Goal: Navigation & Orientation: Understand site structure

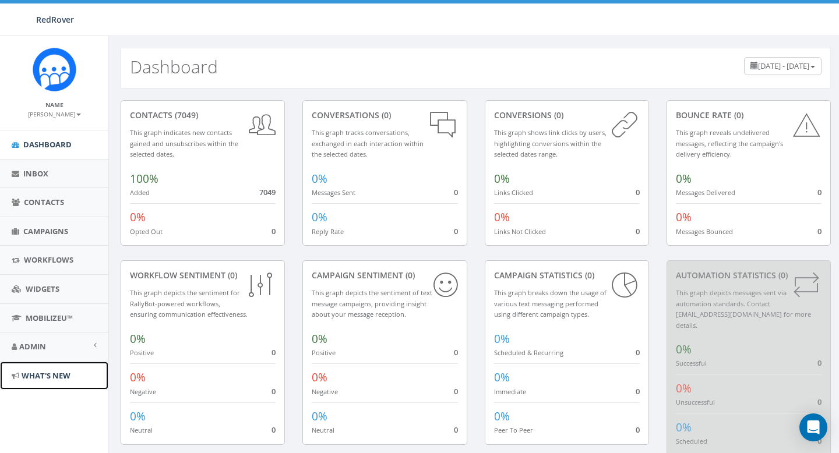
click at [30, 378] on span "What's New" at bounding box center [46, 376] width 49 height 10
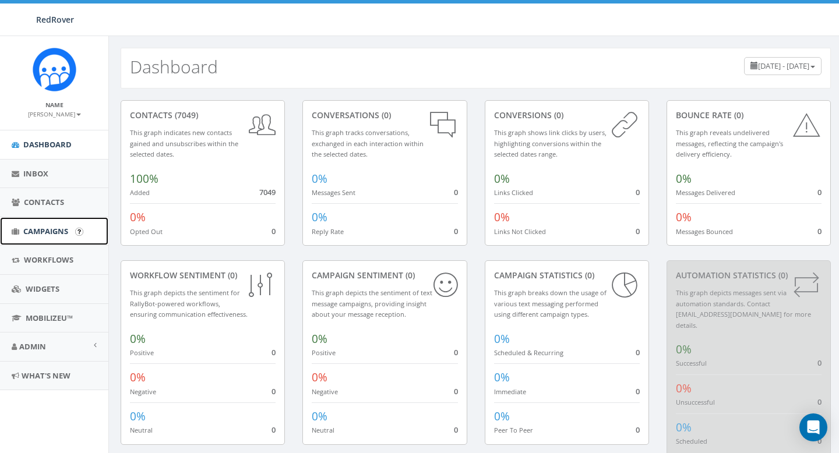
click at [48, 221] on link "Campaigns" at bounding box center [54, 231] width 108 height 29
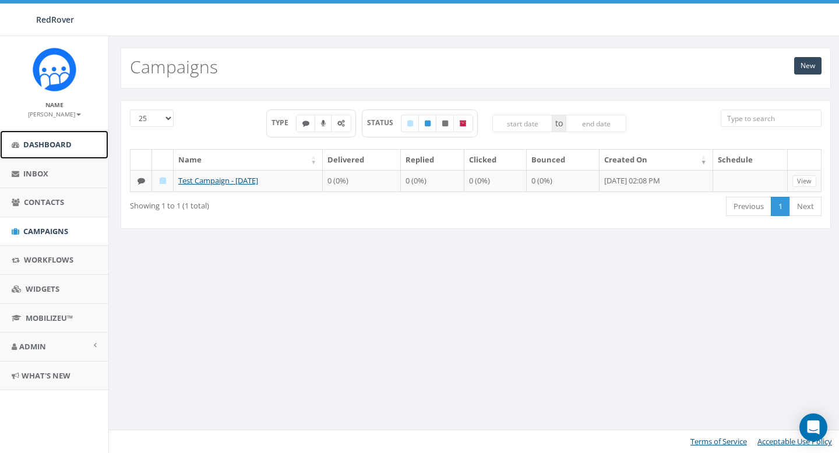
click at [59, 145] on span "Dashboard" at bounding box center [47, 144] width 48 height 10
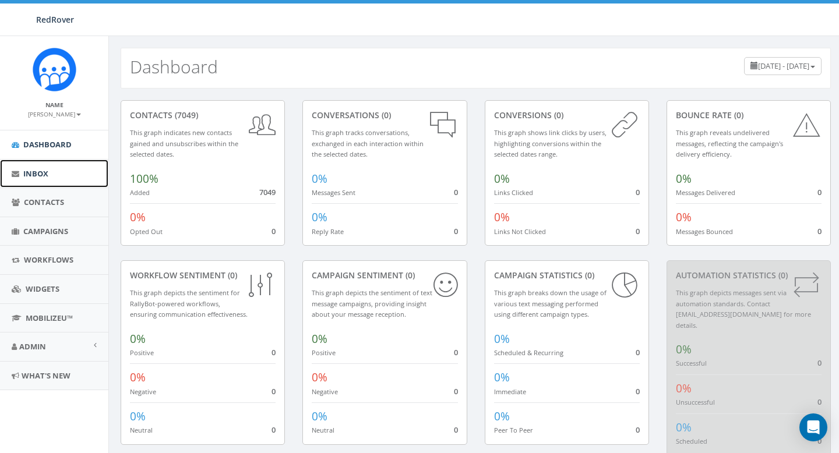
click at [59, 178] on link "Inbox" at bounding box center [54, 174] width 108 height 29
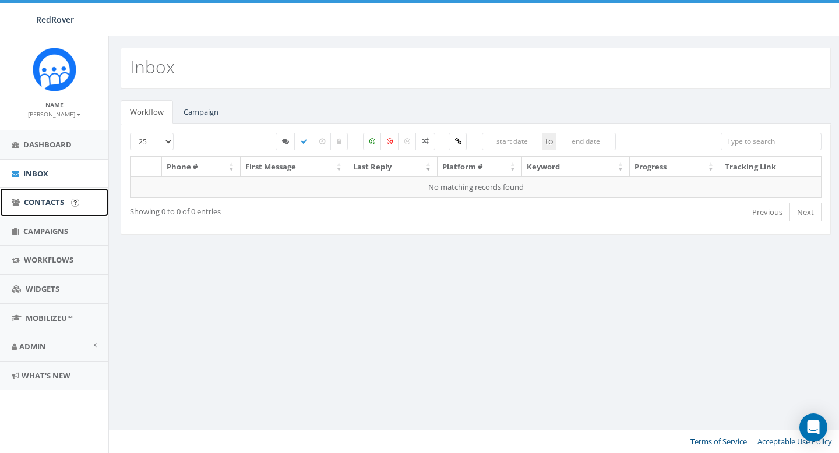
click at [43, 203] on span "Contacts" at bounding box center [44, 202] width 40 height 10
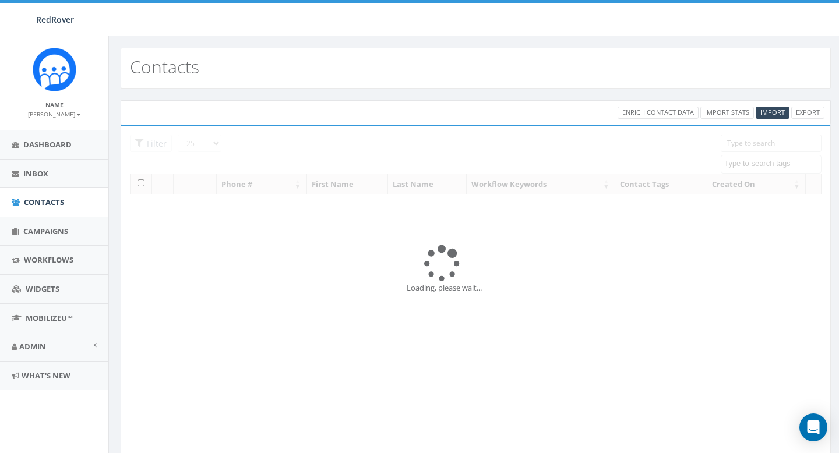
select select
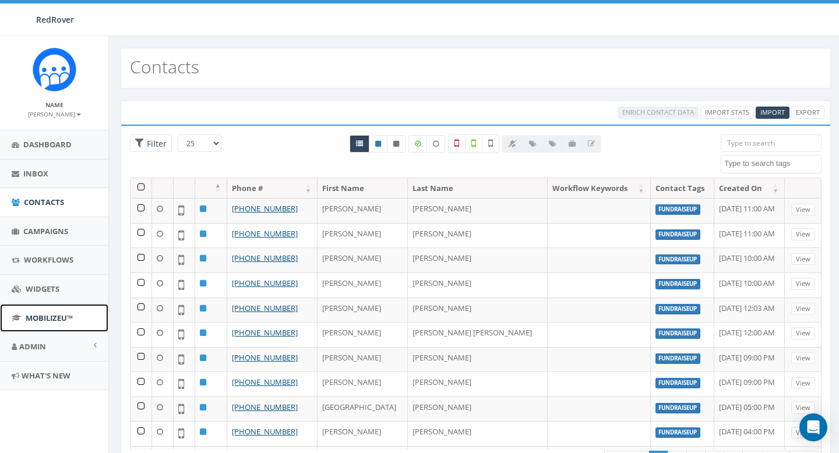
click at [36, 315] on span "MobilizeU™" at bounding box center [49, 318] width 47 height 10
click at [42, 336] on link "Admin" at bounding box center [54, 347] width 108 height 29
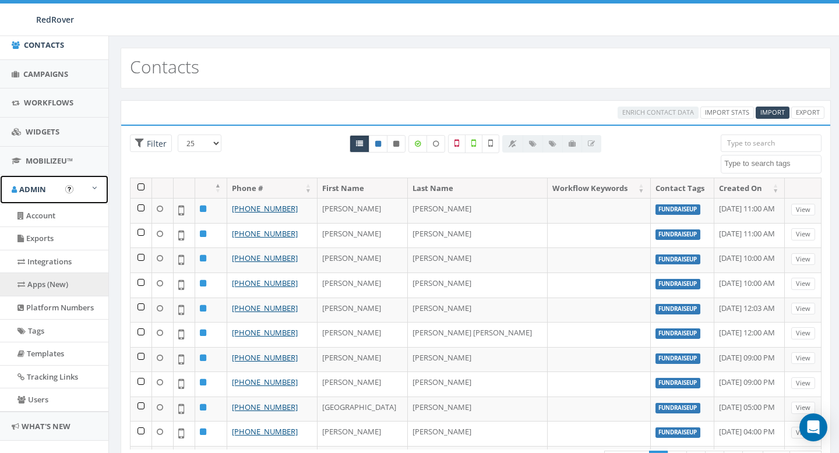
scroll to position [178, 0]
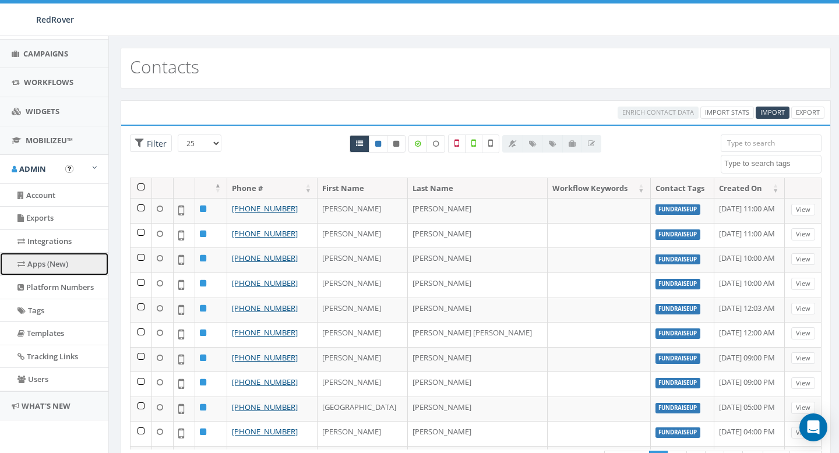
click at [45, 269] on link "Apps (New)" at bounding box center [54, 264] width 108 height 23
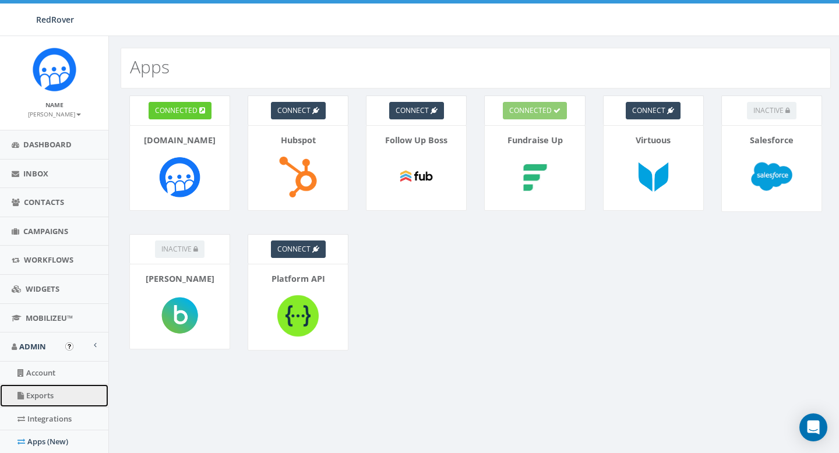
click at [36, 394] on link "Exports" at bounding box center [54, 396] width 108 height 23
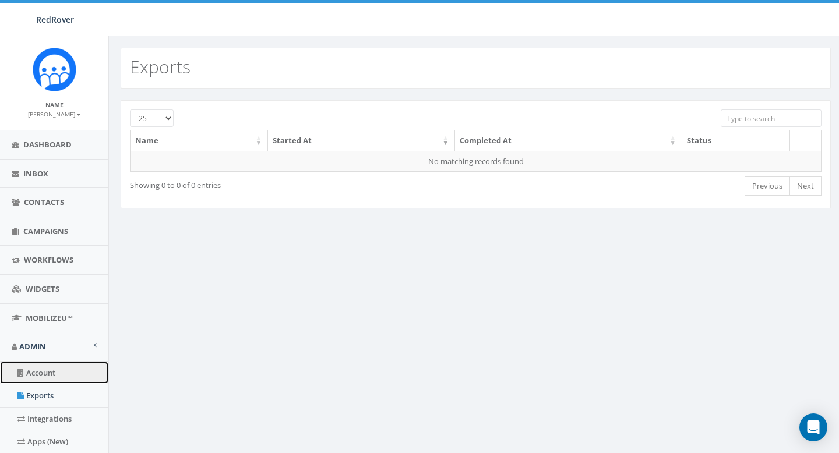
click at [38, 366] on link "Account" at bounding box center [54, 373] width 108 height 23
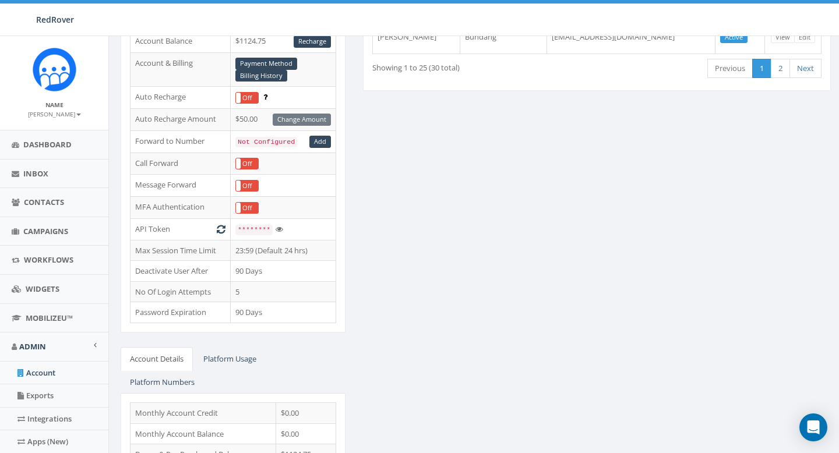
scroll to position [167, 0]
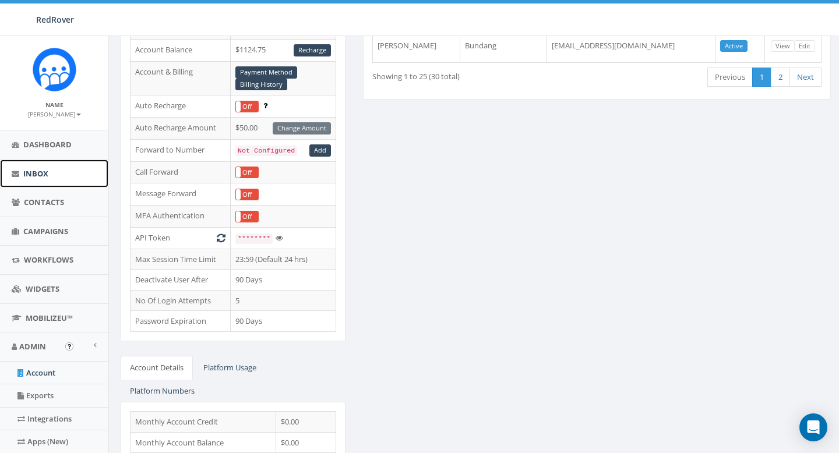
click at [46, 176] on span "Inbox" at bounding box center [35, 173] width 25 height 10
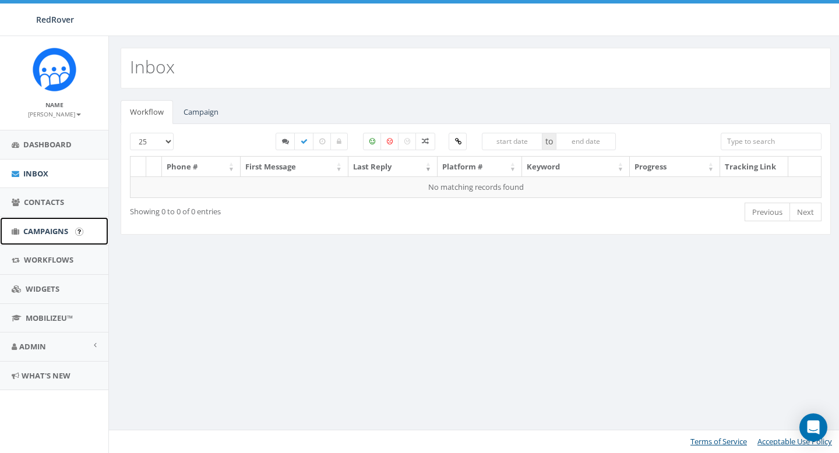
click at [38, 237] on link "Campaigns" at bounding box center [54, 231] width 108 height 29
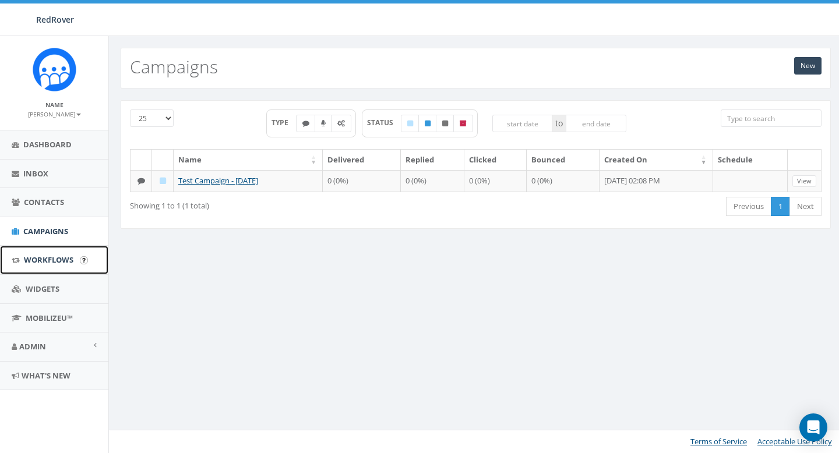
click at [40, 259] on span "Workflows" at bounding box center [49, 260] width 50 height 10
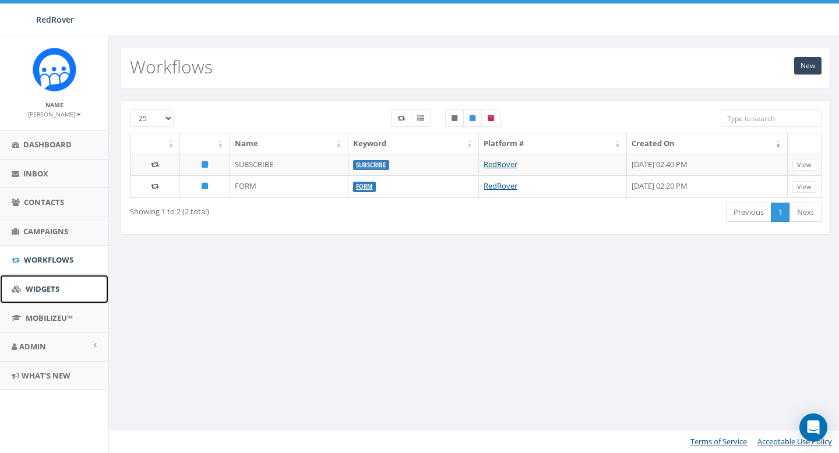
click at [46, 285] on span "Widgets" at bounding box center [43, 289] width 34 height 10
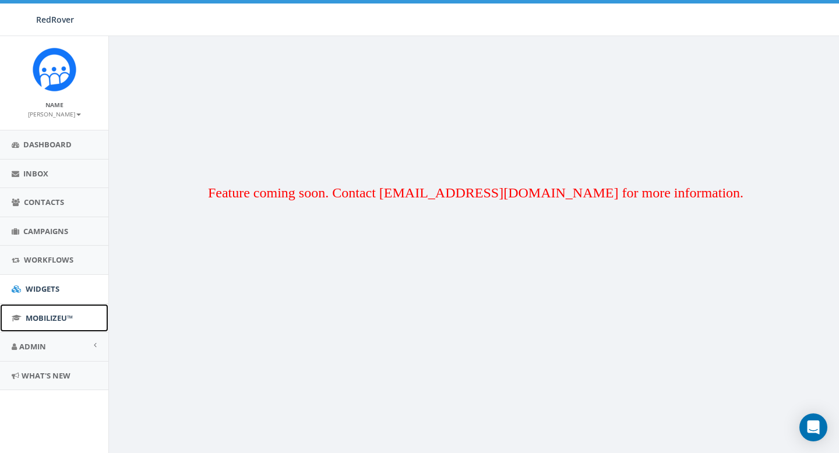
click at [45, 311] on link "MobilizeU™" at bounding box center [54, 318] width 108 height 29
click at [40, 348] on span "Admin" at bounding box center [32, 346] width 27 height 10
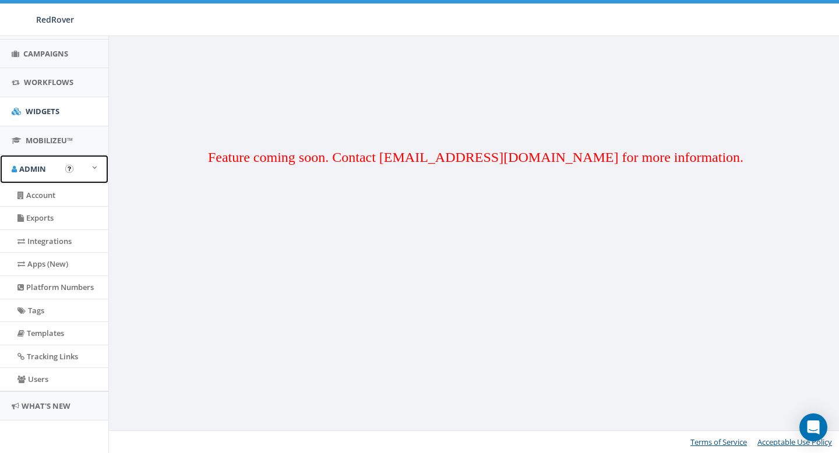
scroll to position [36, 0]
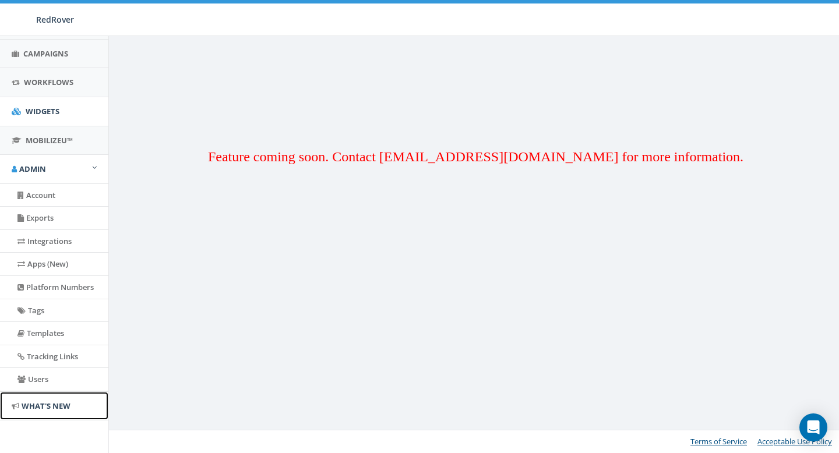
click at [44, 407] on span "What's New" at bounding box center [46, 406] width 49 height 10
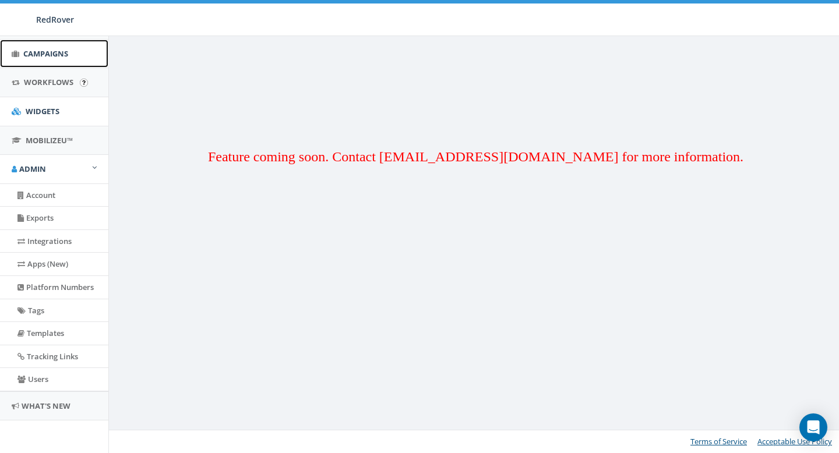
click at [38, 54] on span "Campaigns" at bounding box center [45, 53] width 45 height 10
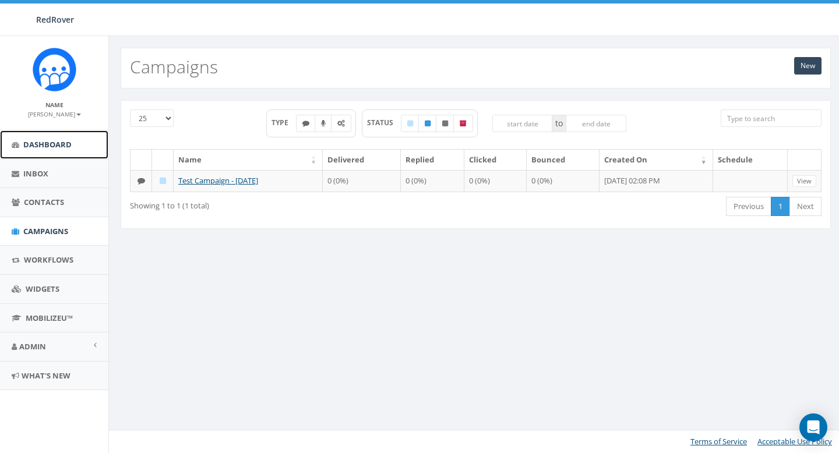
click at [51, 144] on span "Dashboard" at bounding box center [47, 144] width 48 height 10
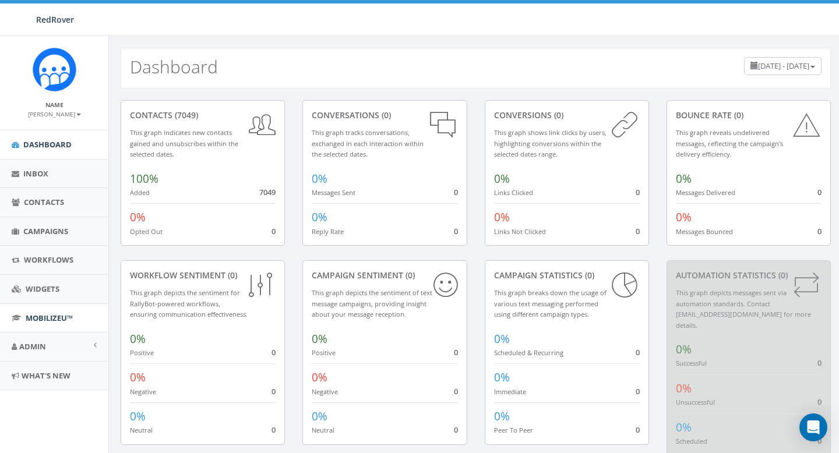
scroll to position [18, 0]
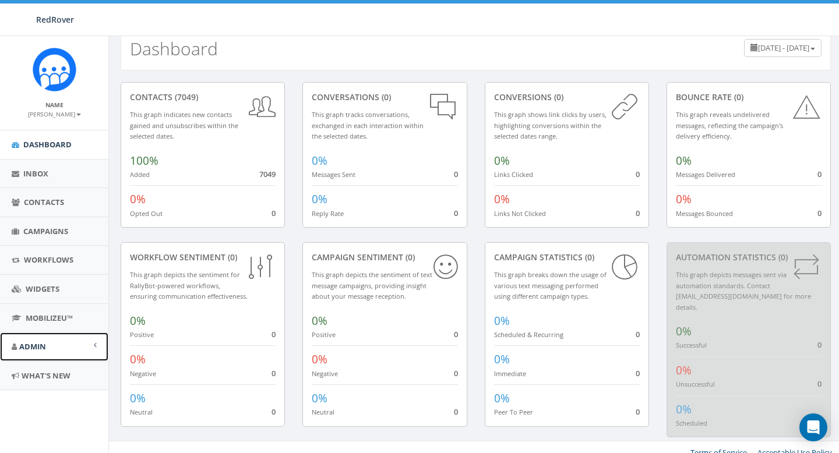
click at [31, 348] on span "Admin" at bounding box center [32, 346] width 27 height 10
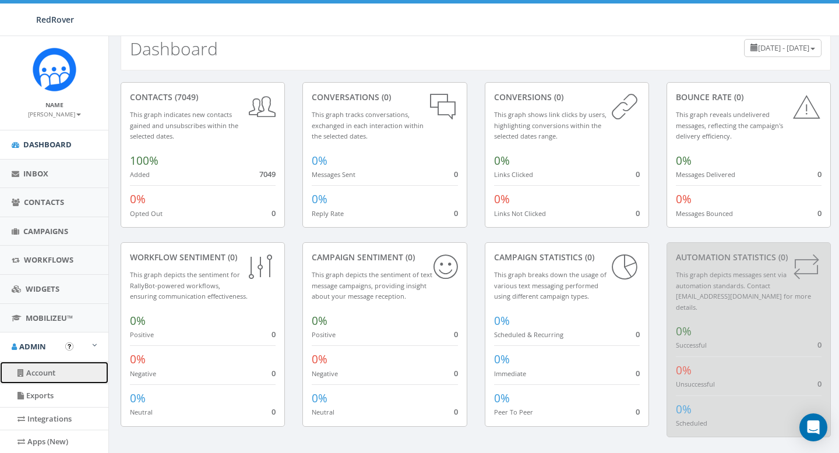
click at [43, 371] on link "Account" at bounding box center [54, 373] width 108 height 23
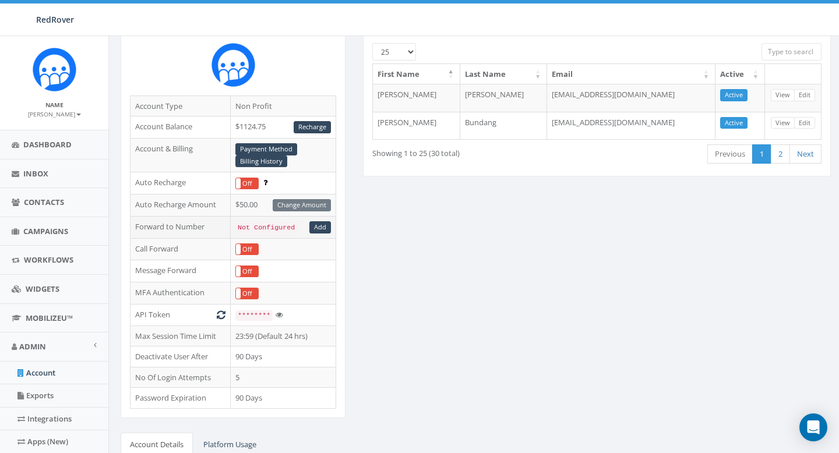
scroll to position [96, 0]
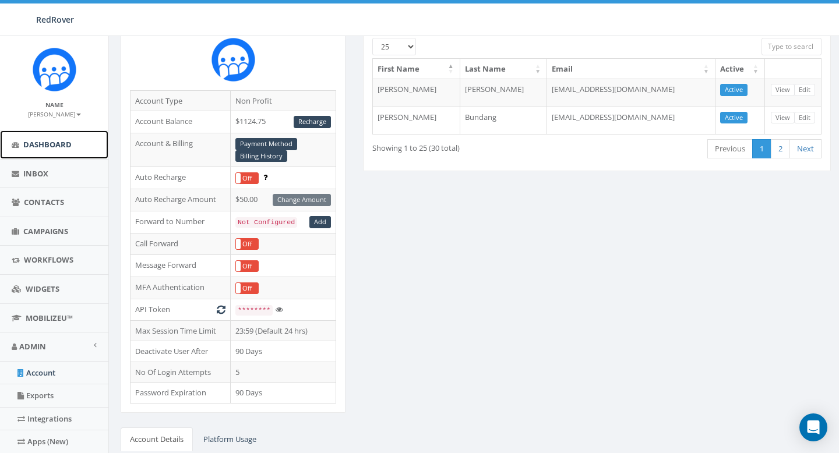
click at [39, 153] on link "Dashboard" at bounding box center [54, 145] width 108 height 29
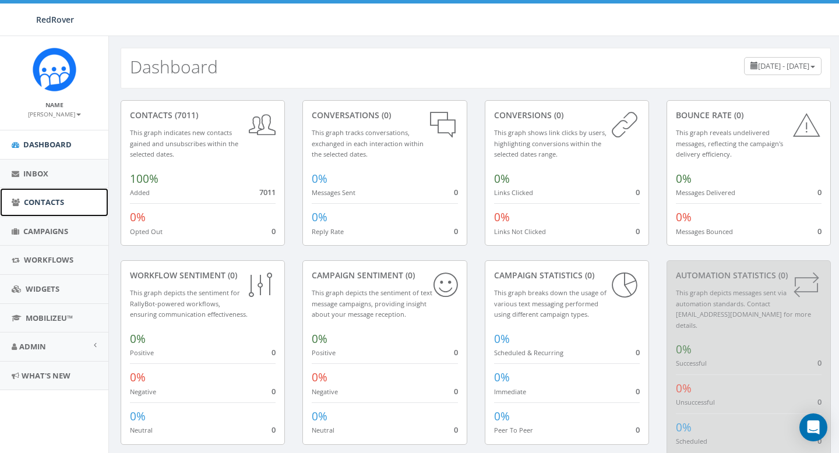
click at [37, 207] on span "Contacts" at bounding box center [44, 202] width 40 height 10
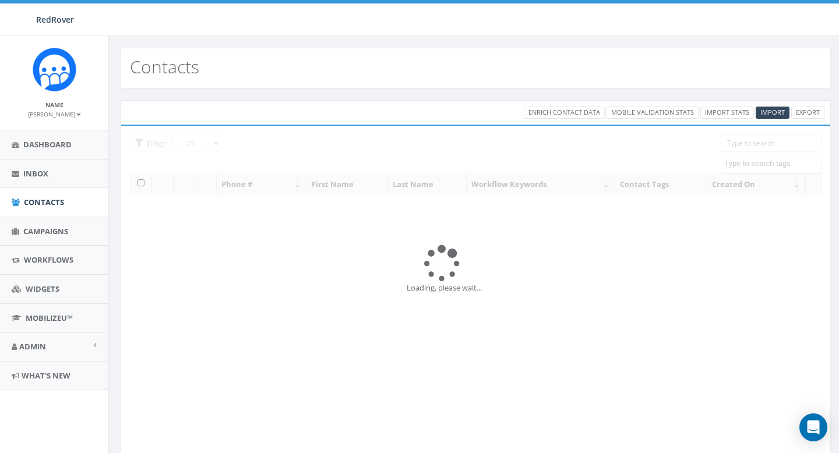
select select
